Goal: Check status: Check status

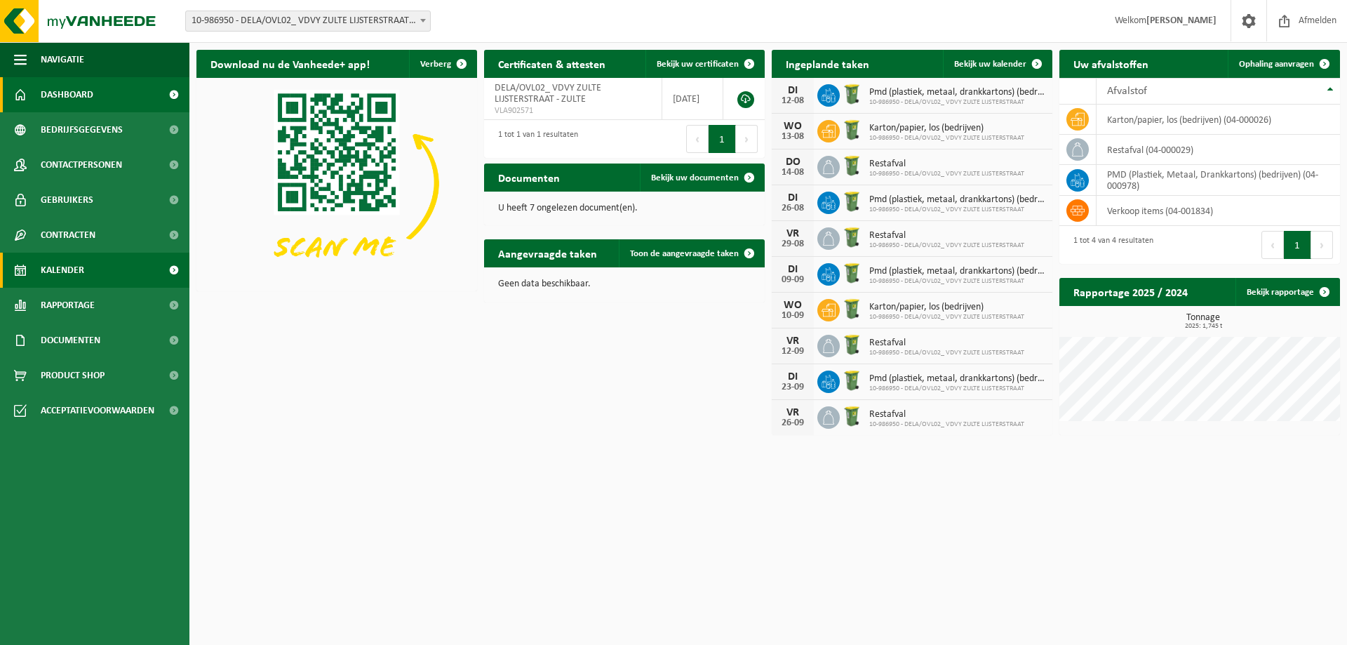
click at [78, 269] on span "Kalender" at bounding box center [62, 270] width 43 height 35
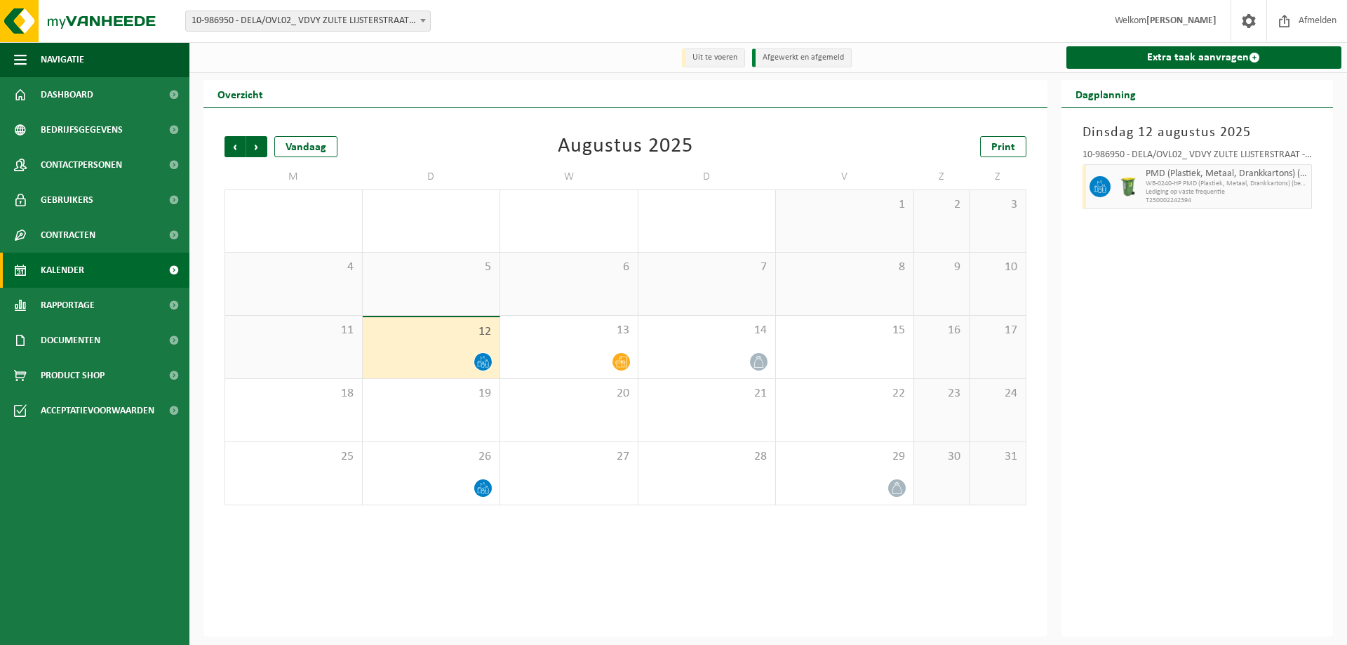
click at [481, 358] on icon at bounding box center [483, 359] width 5 height 6
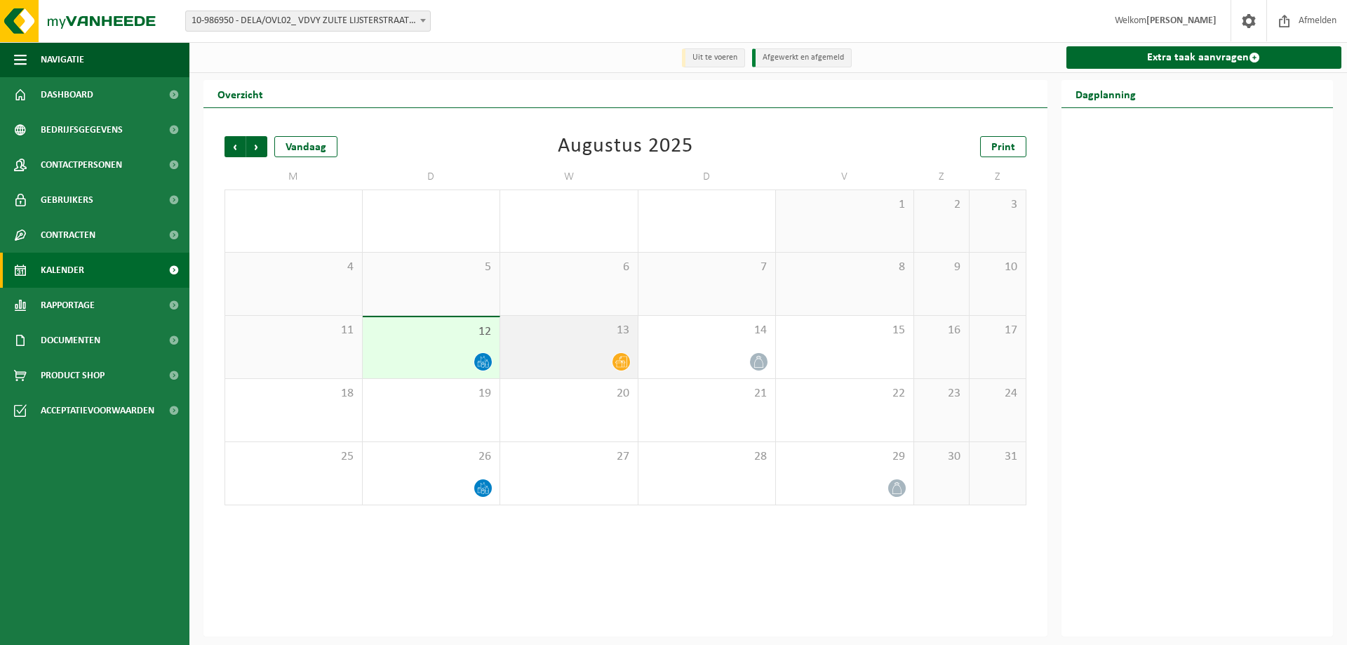
click at [555, 350] on div "13" at bounding box center [568, 347] width 137 height 62
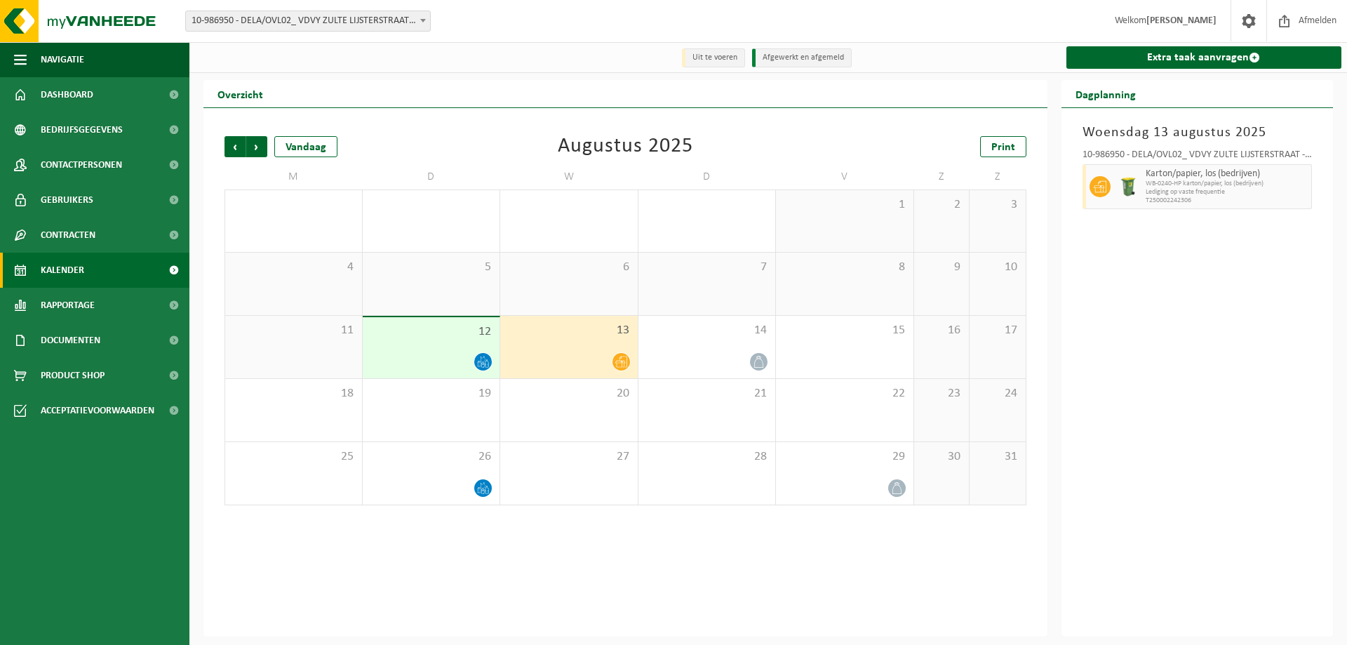
click at [431, 346] on div "12" at bounding box center [431, 347] width 137 height 61
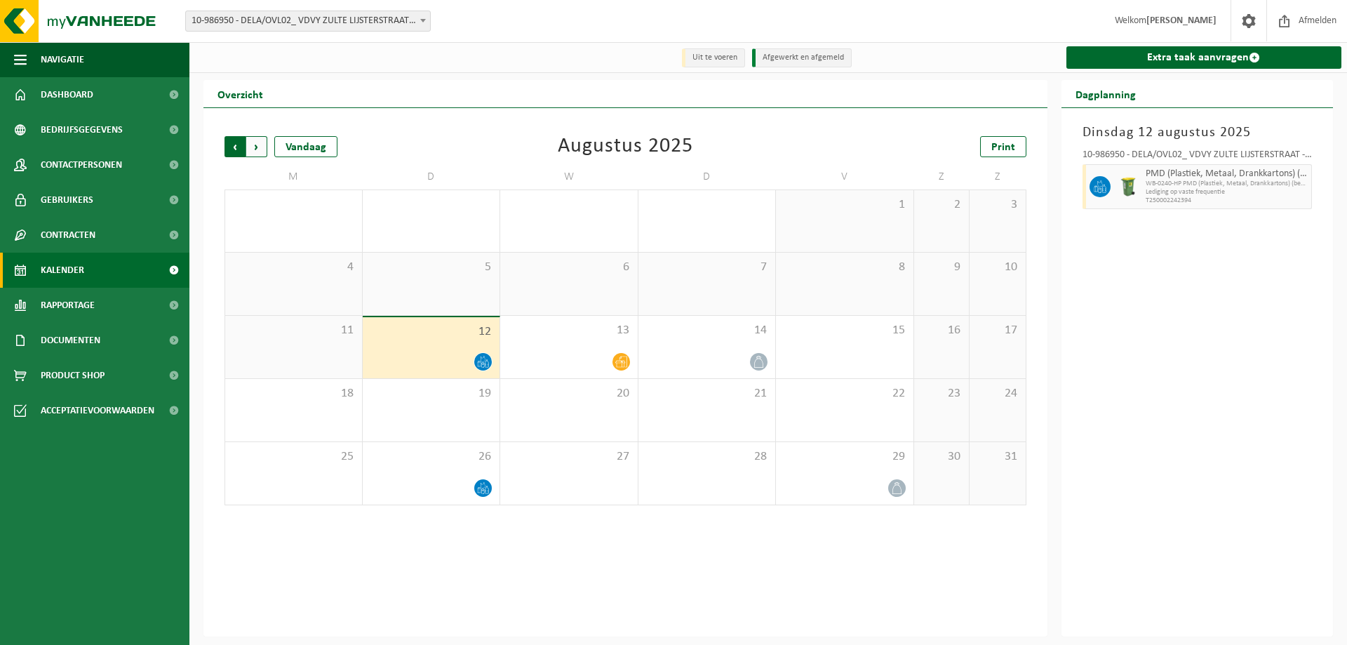
click at [253, 154] on span "Volgende" at bounding box center [256, 146] width 21 height 21
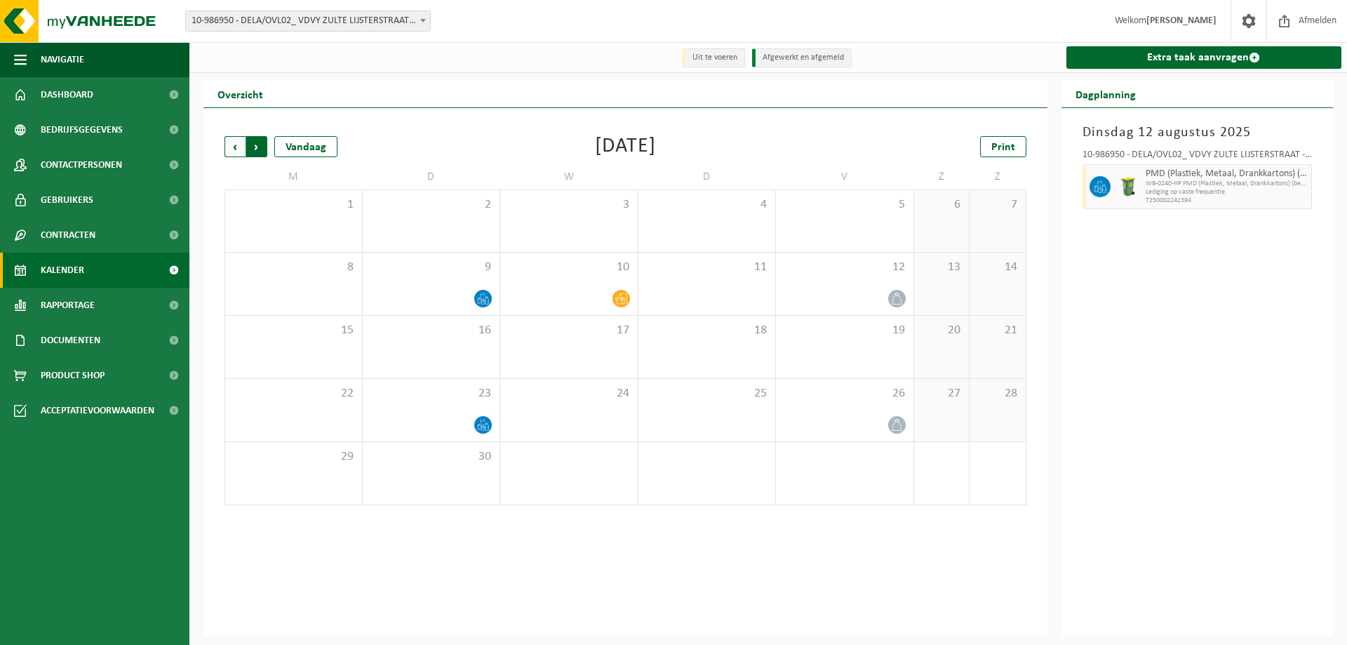
click at [240, 149] on span "Vorige" at bounding box center [234, 146] width 21 height 21
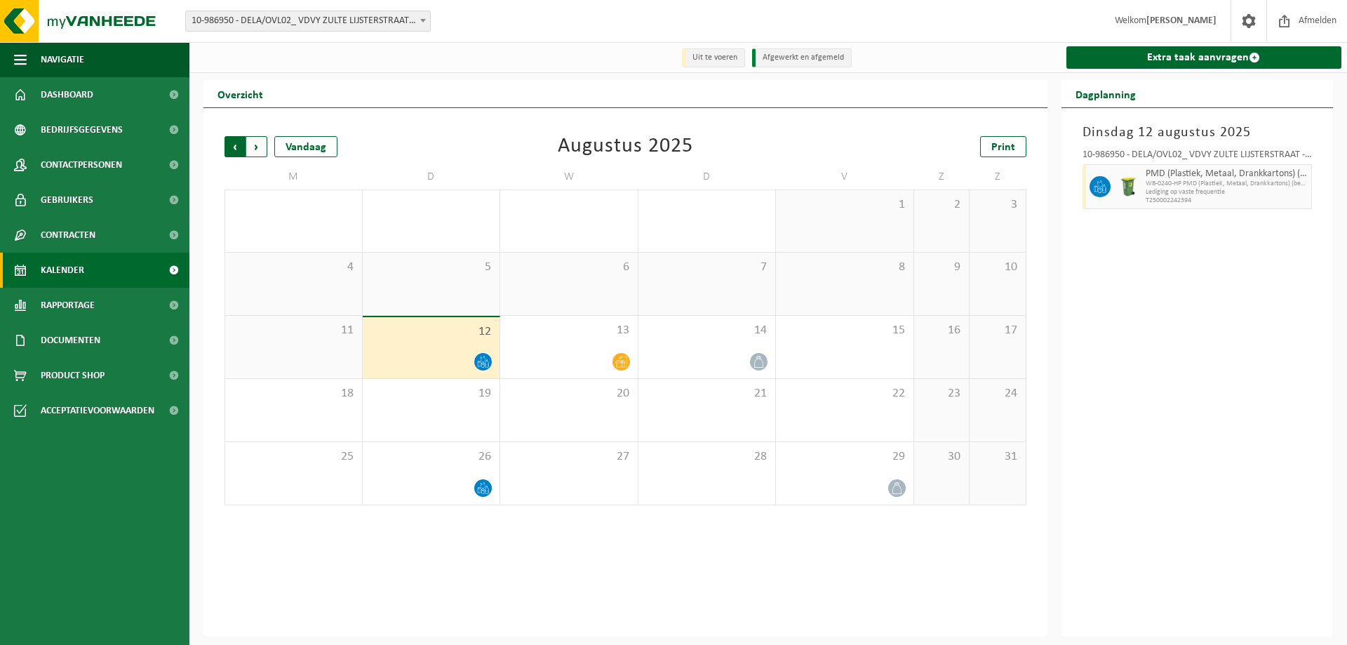
click at [262, 145] on span "Volgende" at bounding box center [256, 146] width 21 height 21
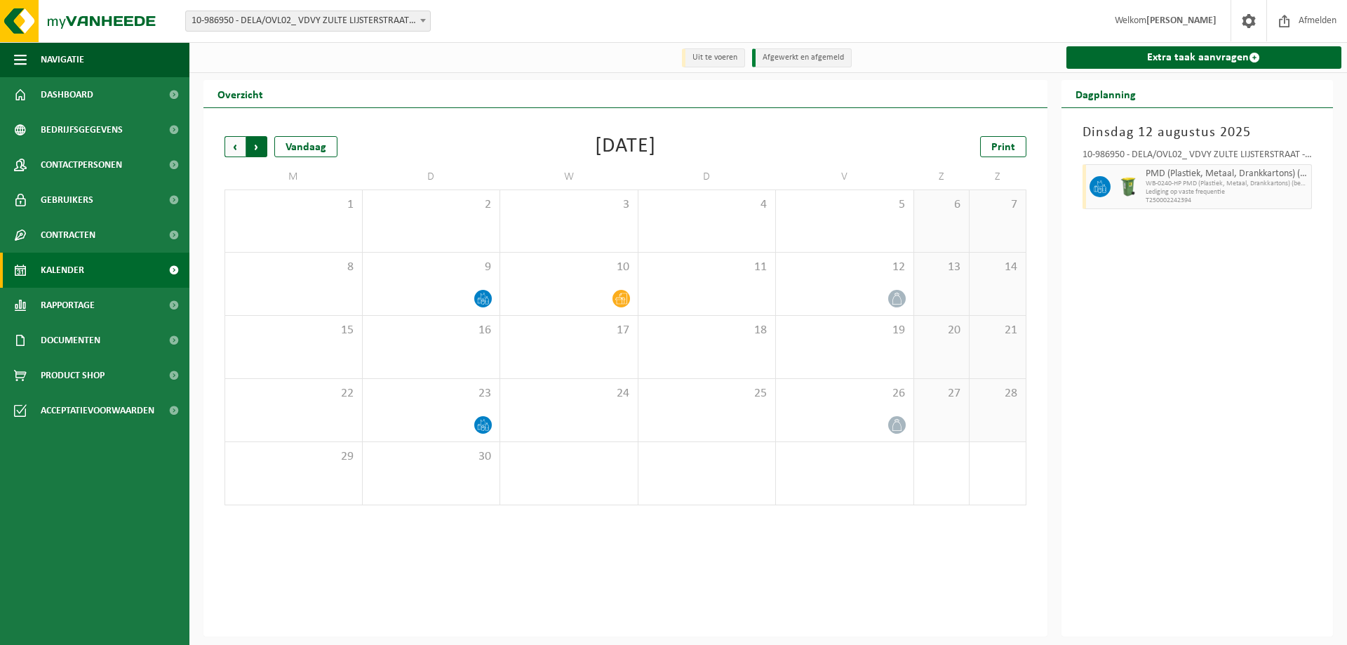
click at [232, 151] on span "Vorige" at bounding box center [234, 146] width 21 height 21
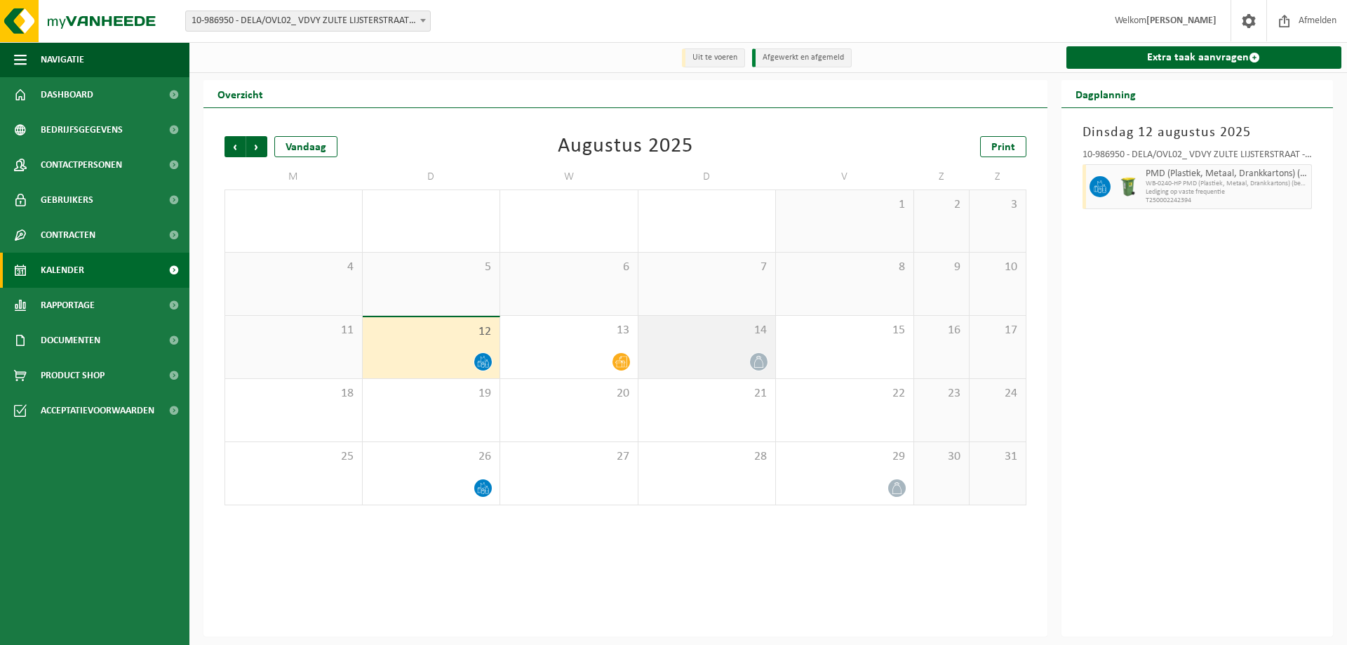
click at [734, 349] on div "14" at bounding box center [706, 347] width 137 height 62
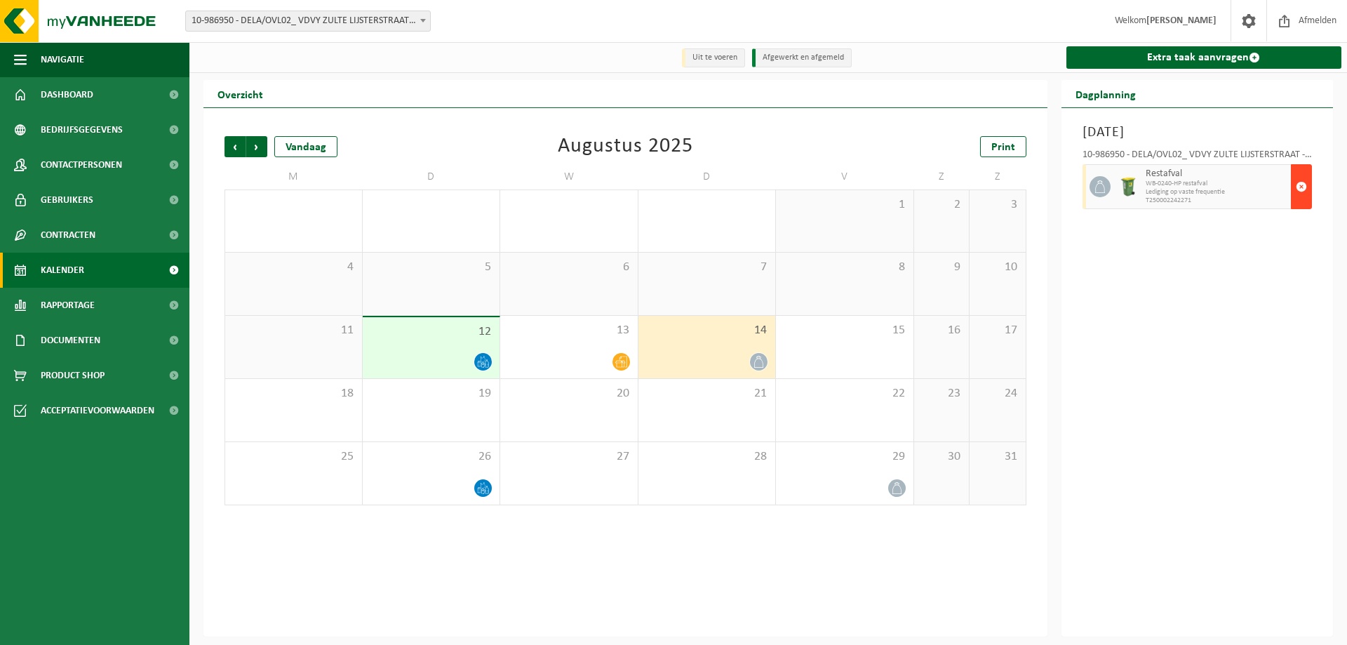
click at [1297, 188] on span "button" at bounding box center [1301, 187] width 11 height 28
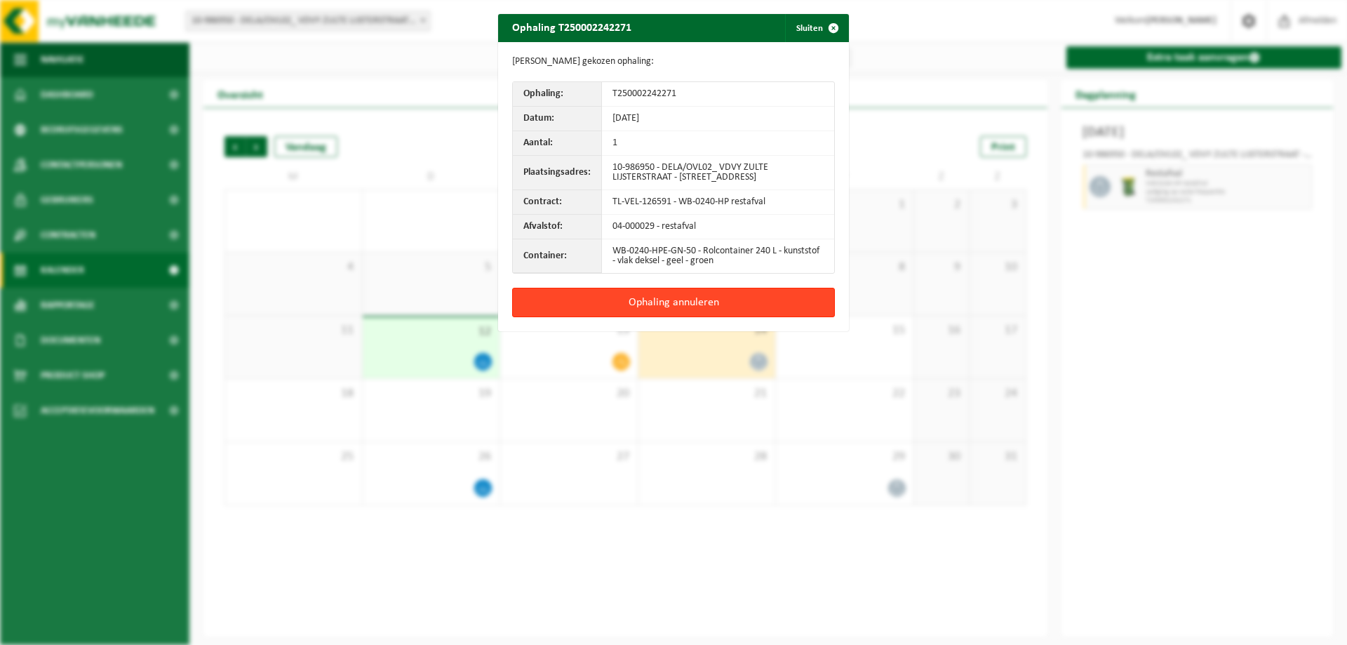
click at [660, 307] on button "Ophaling annuleren" at bounding box center [673, 302] width 323 height 29
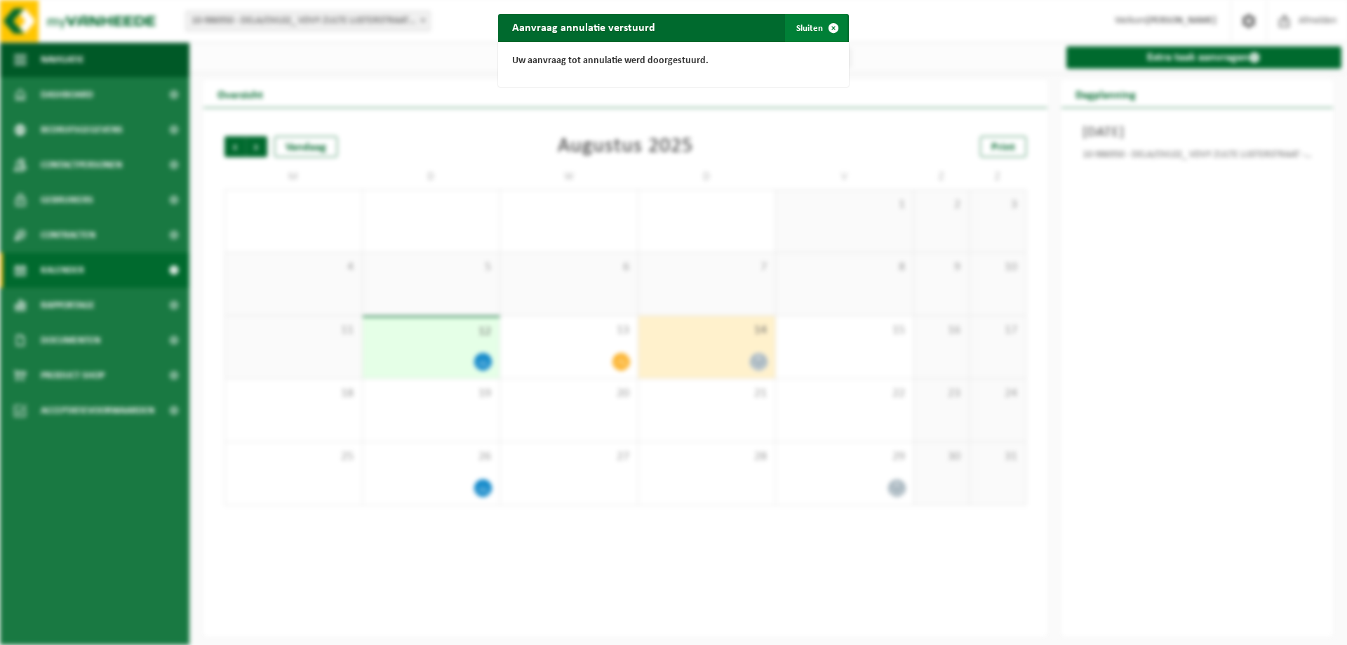
click at [820, 25] on span "button" at bounding box center [833, 28] width 28 height 28
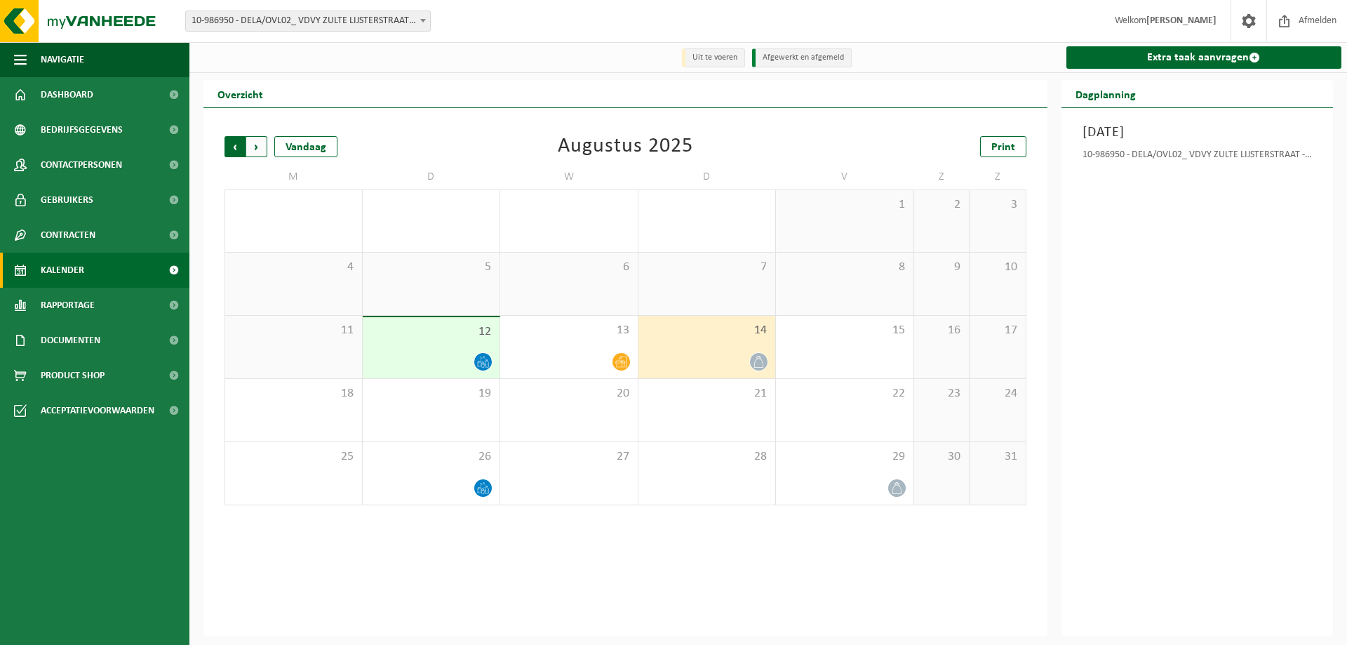
click at [261, 144] on span "Volgende" at bounding box center [256, 146] width 21 height 21
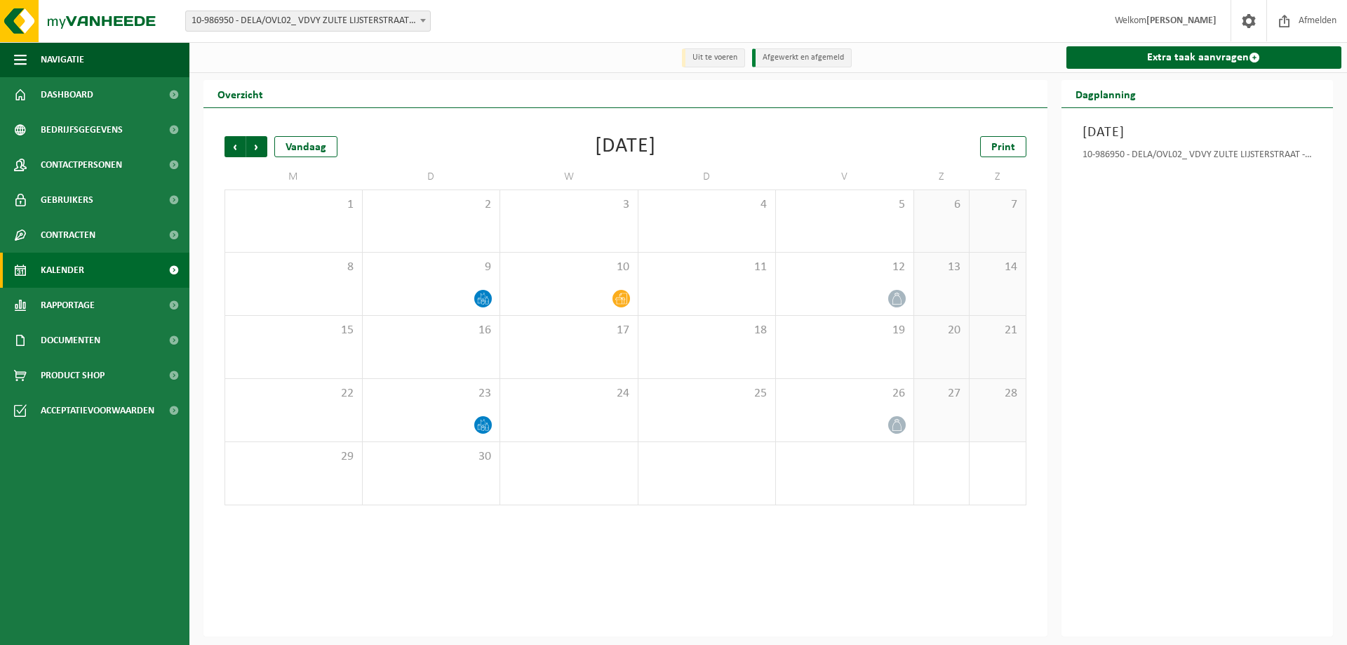
click at [261, 144] on span "Volgende" at bounding box center [256, 146] width 21 height 21
click at [230, 151] on span "Vorige" at bounding box center [234, 146] width 21 height 21
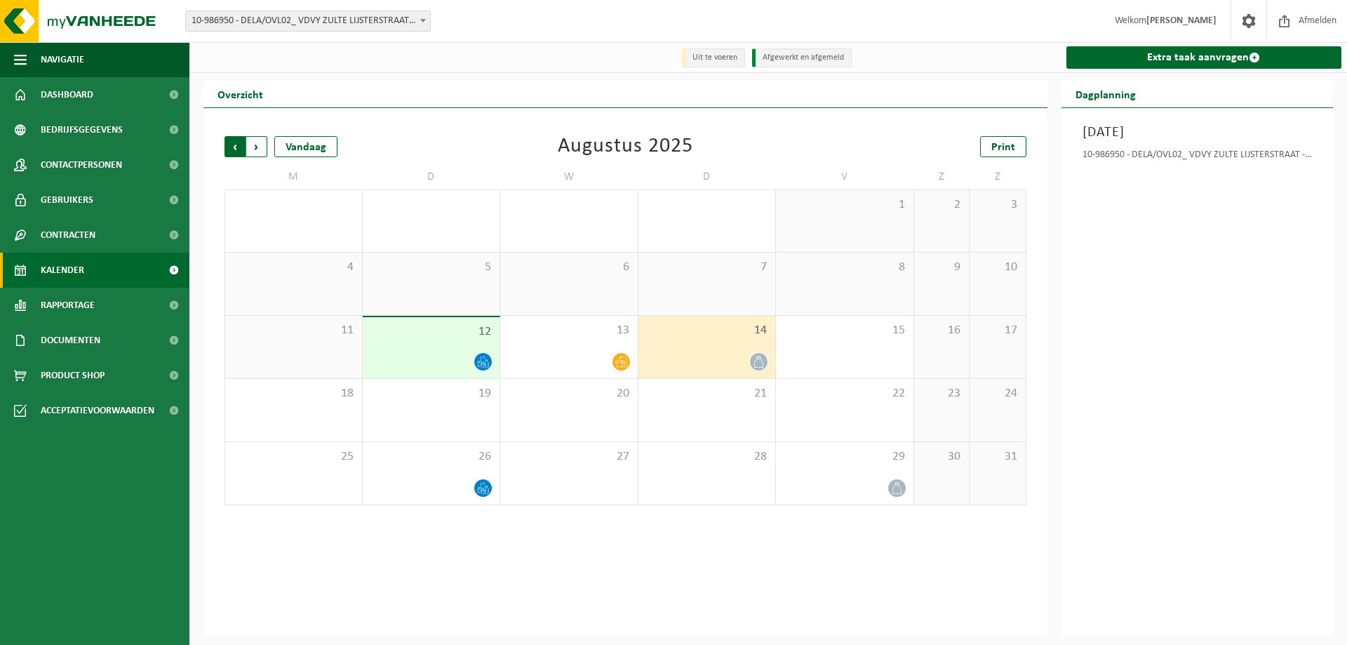
click at [257, 151] on span "Volgende" at bounding box center [256, 146] width 21 height 21
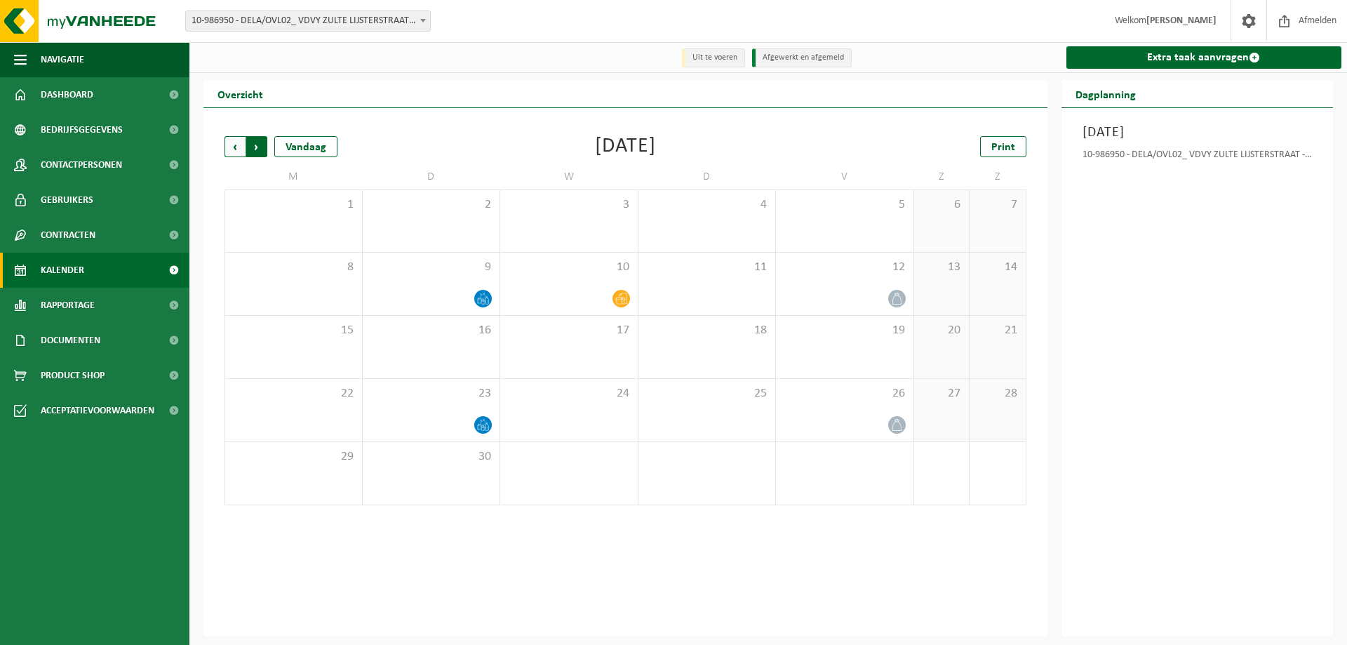
click at [238, 146] on span "Vorige" at bounding box center [234, 146] width 21 height 21
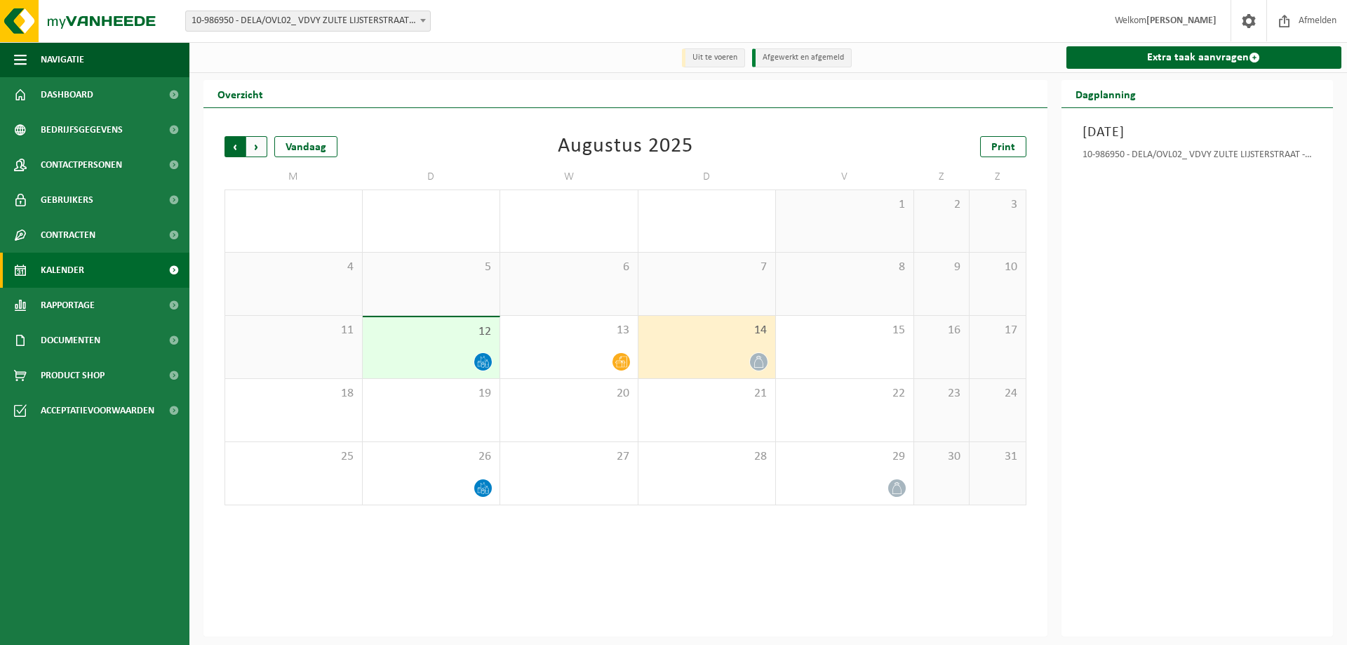
click at [257, 142] on span "Volgende" at bounding box center [256, 146] width 21 height 21
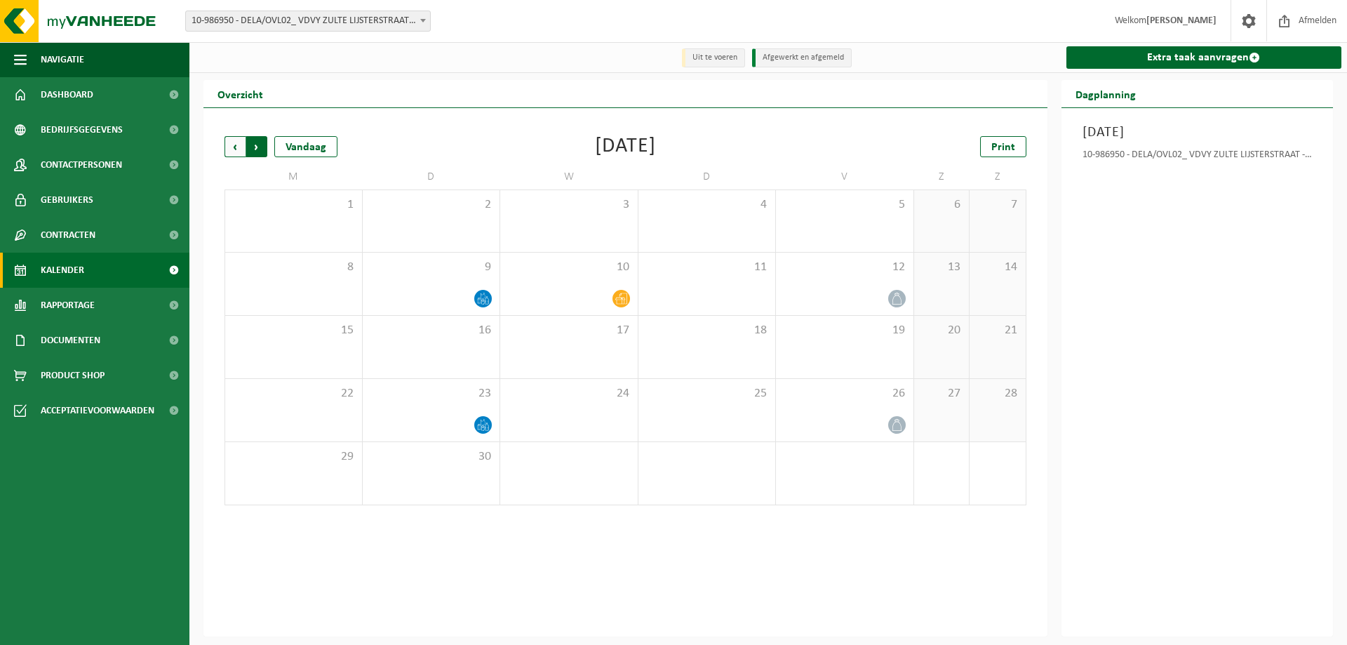
click at [237, 144] on span "Vorige" at bounding box center [234, 146] width 21 height 21
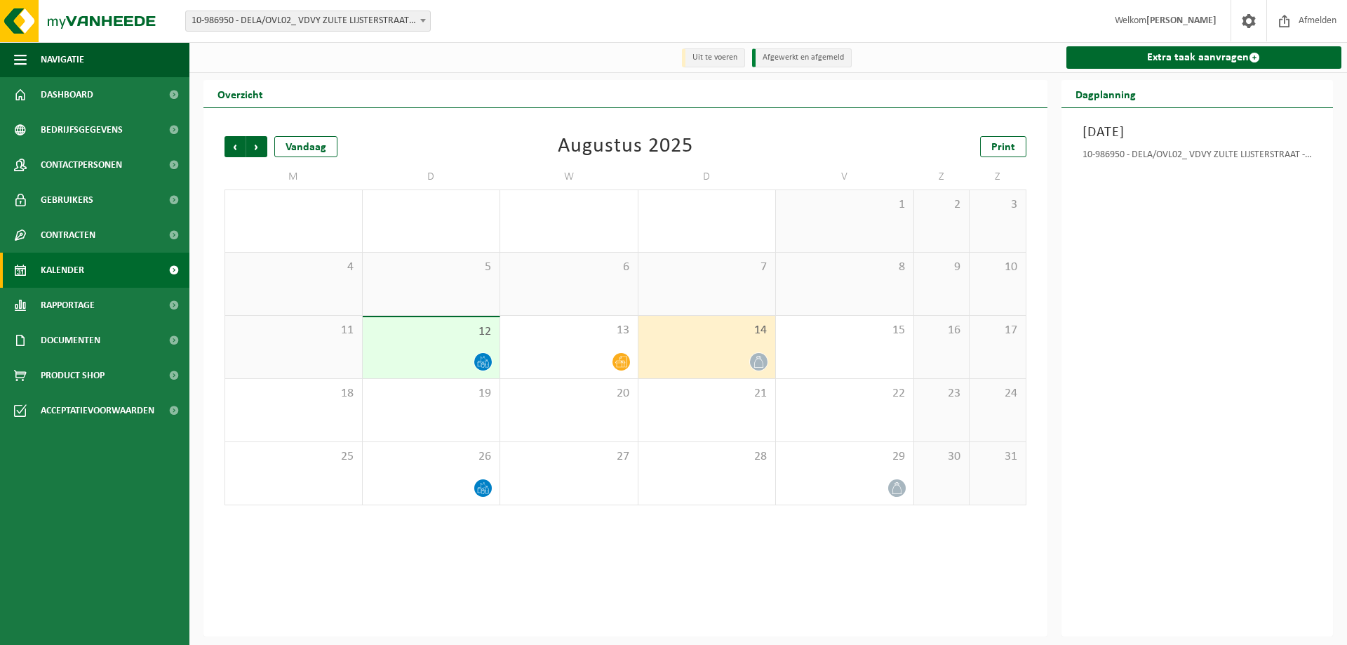
click at [722, 344] on div "14" at bounding box center [706, 347] width 137 height 62
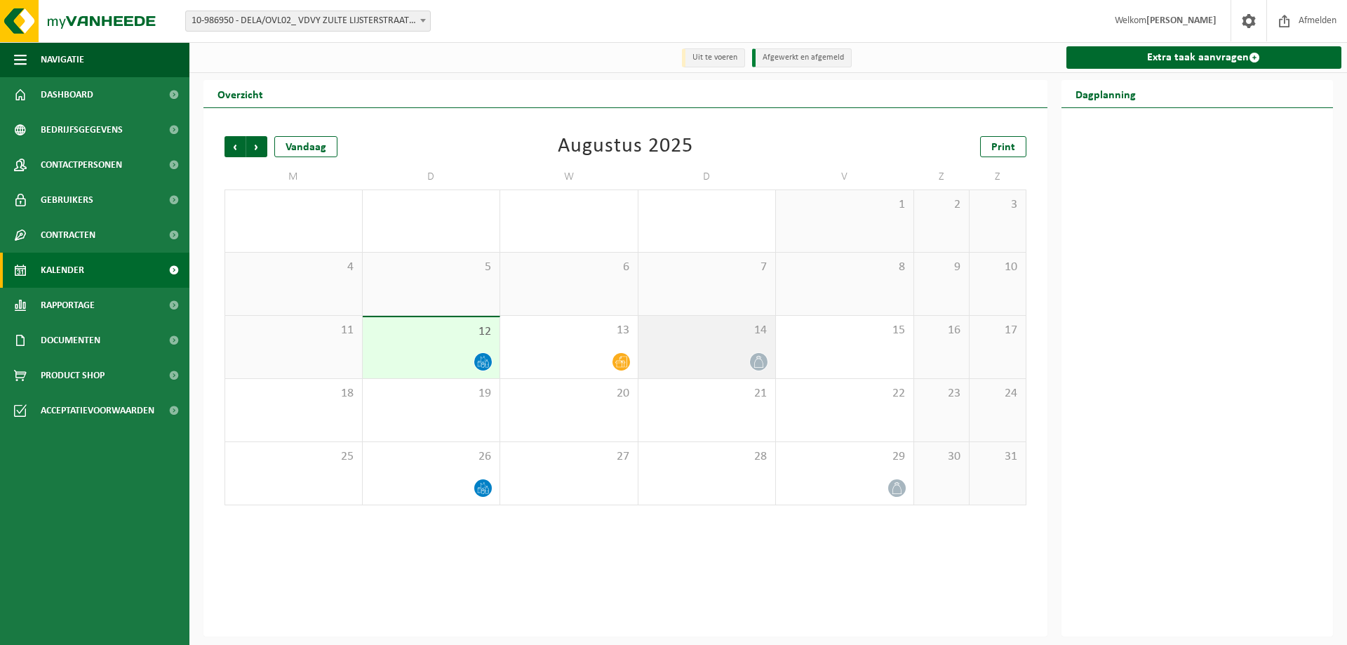
click at [706, 356] on div at bounding box center [706, 361] width 123 height 19
click at [802, 557] on div "Vorige Volgende Vandaag Augustus 2025 Print M D W D V Z Z 28 29 30 31 1 1 2 3 4…" at bounding box center [625, 372] width 844 height 528
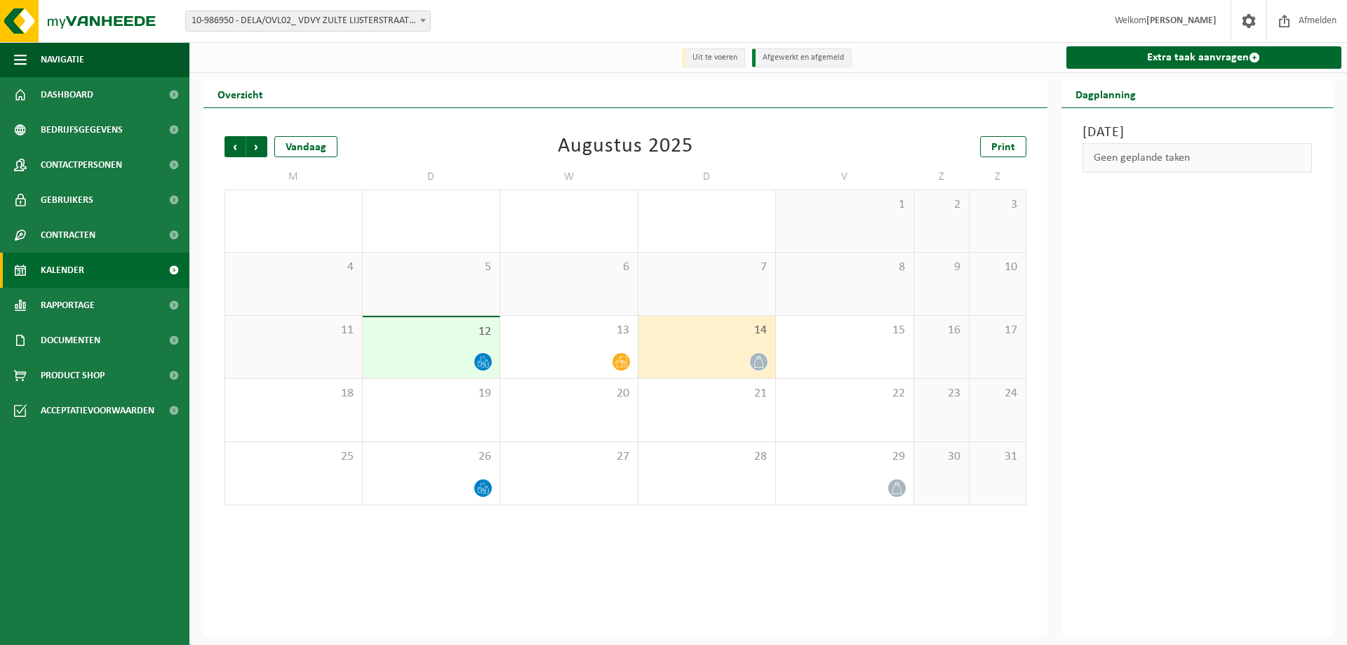
click at [741, 367] on div at bounding box center [706, 361] width 123 height 19
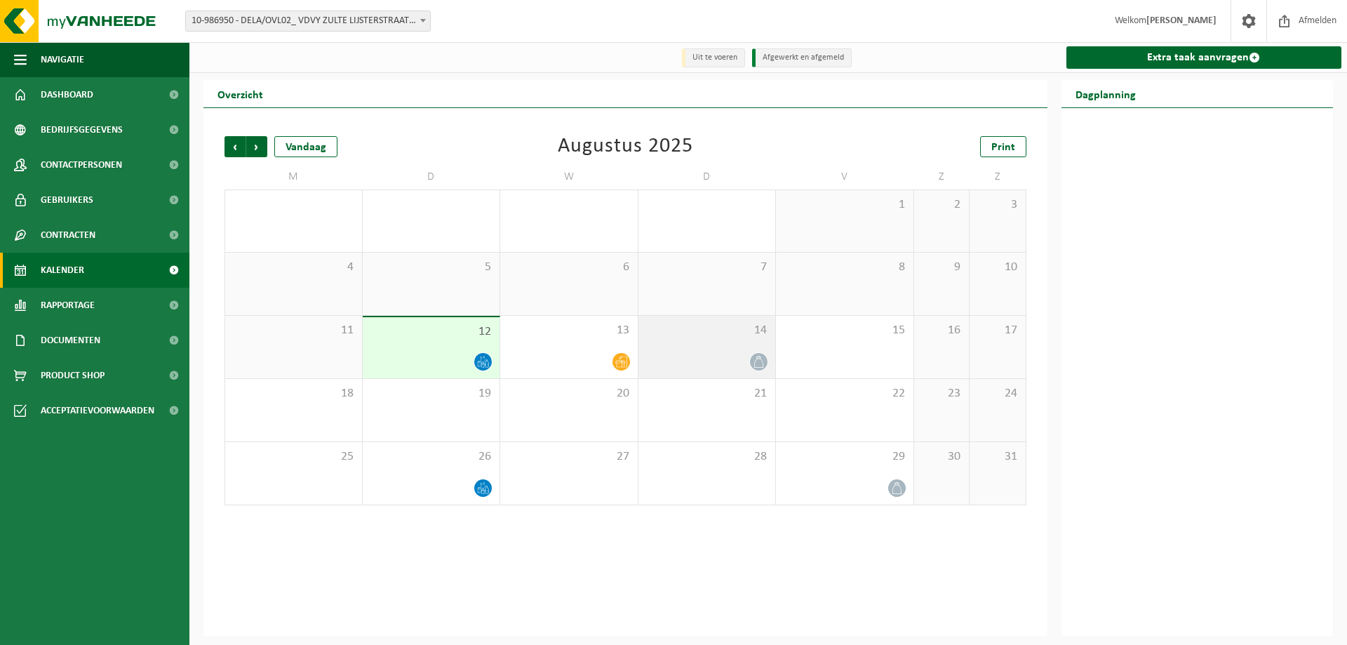
click at [741, 367] on div at bounding box center [706, 361] width 123 height 19
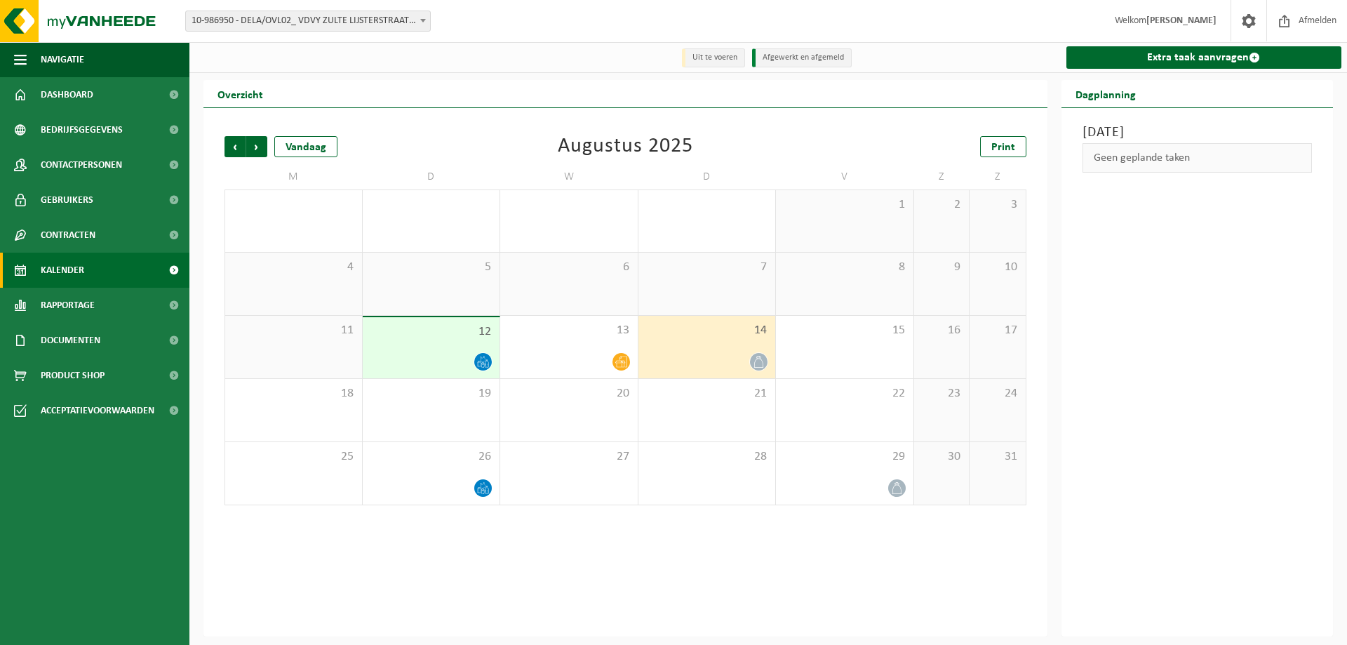
click at [414, 340] on span "12" at bounding box center [431, 331] width 123 height 15
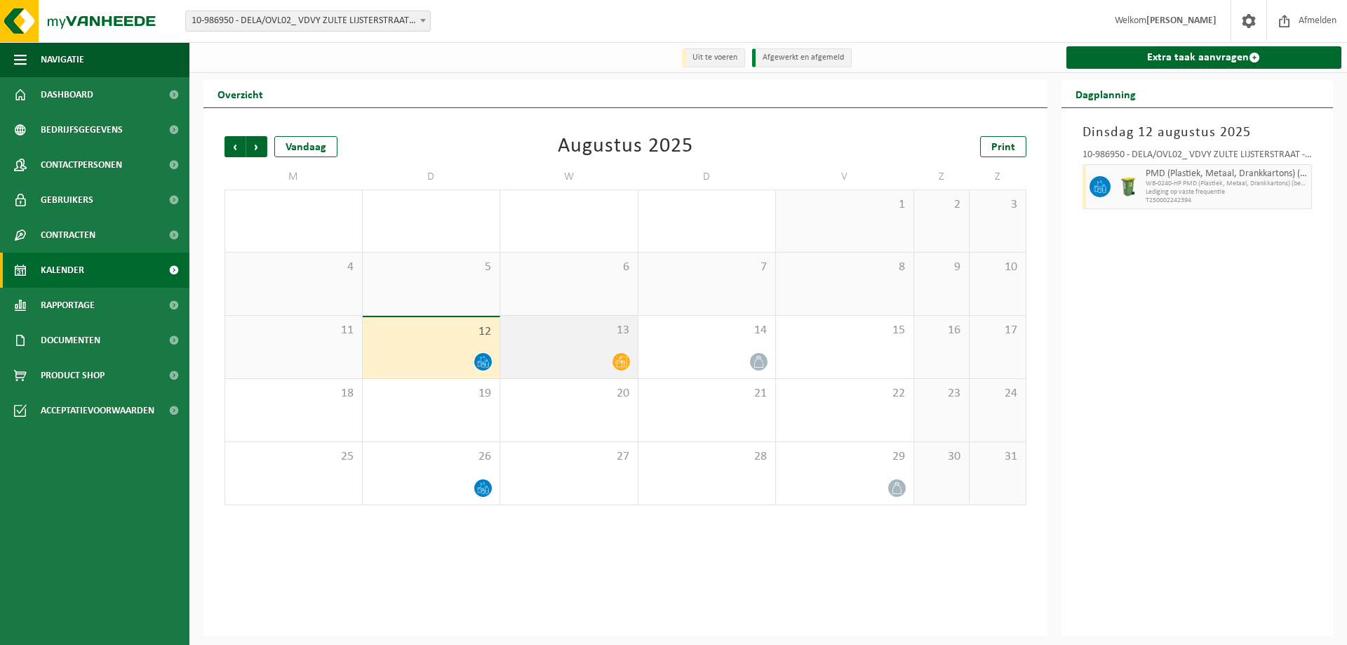
click at [521, 347] on div "13" at bounding box center [568, 347] width 137 height 62
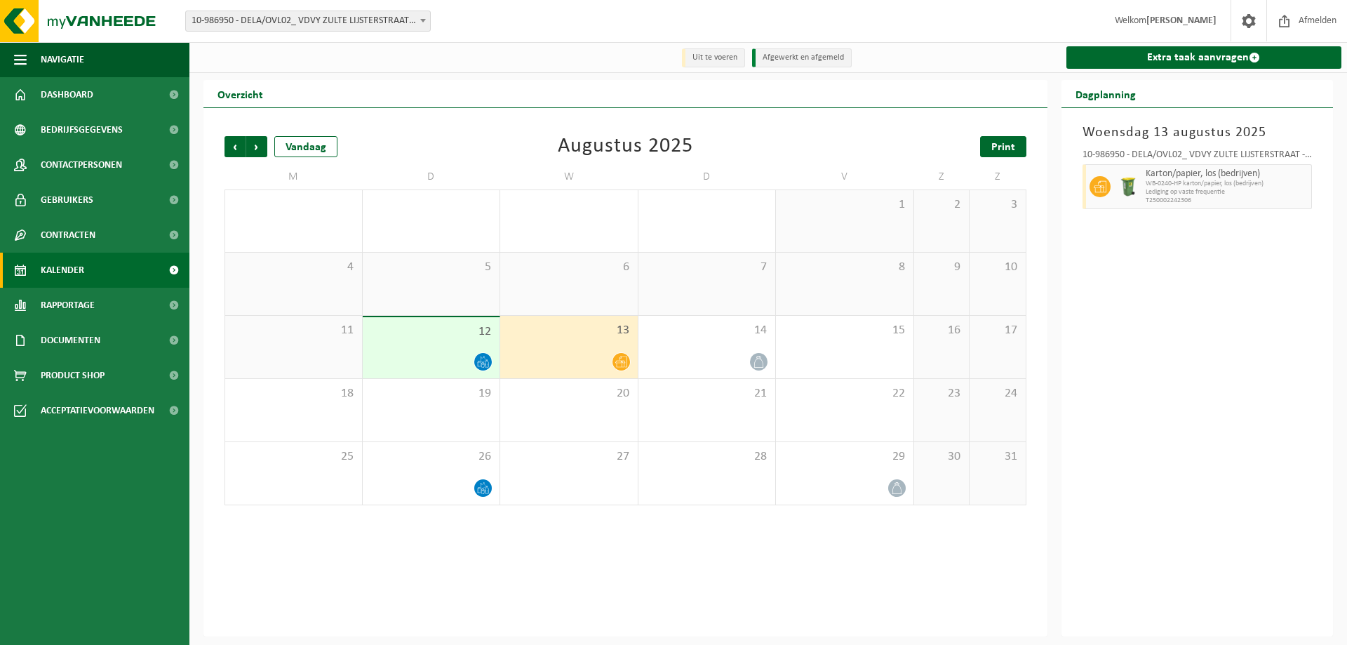
click at [993, 152] on span "Print" at bounding box center [1003, 147] width 24 height 11
